Goal: Download file/media

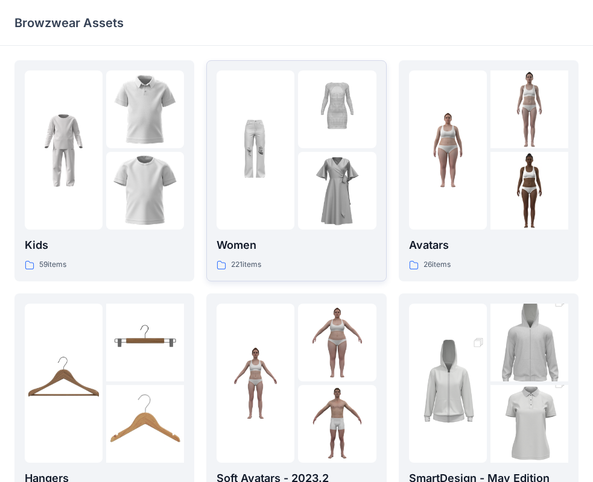
click at [282, 145] on img at bounding box center [255, 151] width 78 height 78
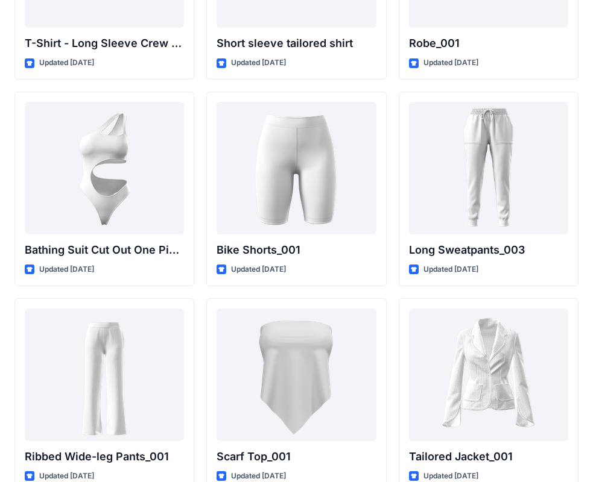
scroll to position [13115, 0]
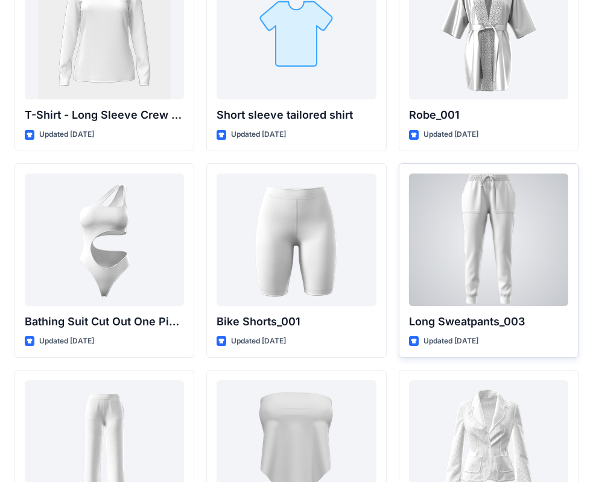
click at [462, 240] on div at bounding box center [488, 240] width 159 height 133
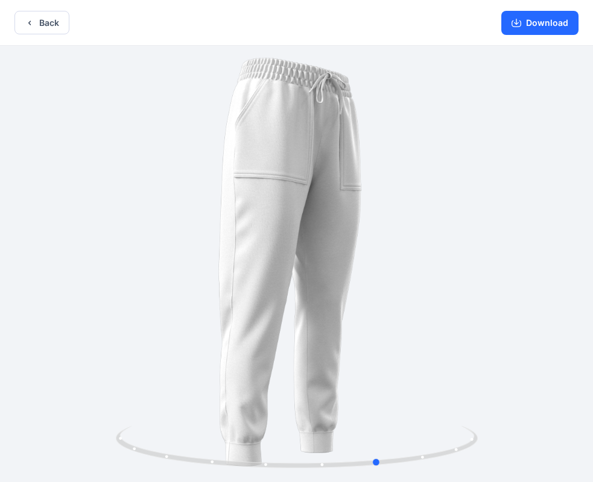
drag, startPoint x: 424, startPoint y: 247, endPoint x: 103, endPoint y: 213, distance: 323.1
click at [103, 213] on div at bounding box center [296, 265] width 593 height 439
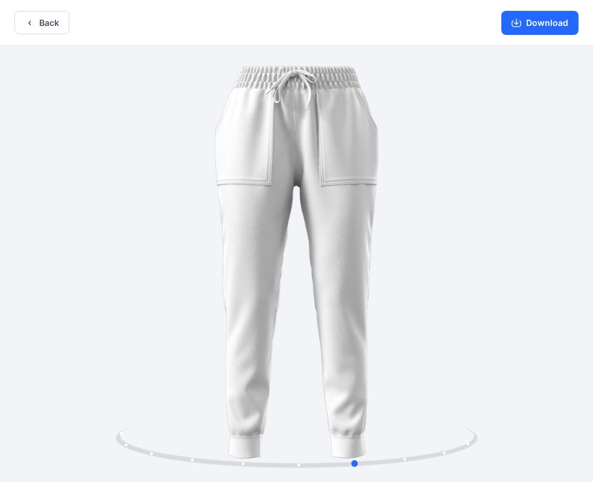
drag, startPoint x: 408, startPoint y: 169, endPoint x: -1, endPoint y: 227, distance: 413.5
click at [0, 227] on html "Back Download Version History" at bounding box center [296, 242] width 593 height 485
click at [539, 21] on button "Download" at bounding box center [539, 23] width 77 height 24
